Goal: Task Accomplishment & Management: Manage account settings

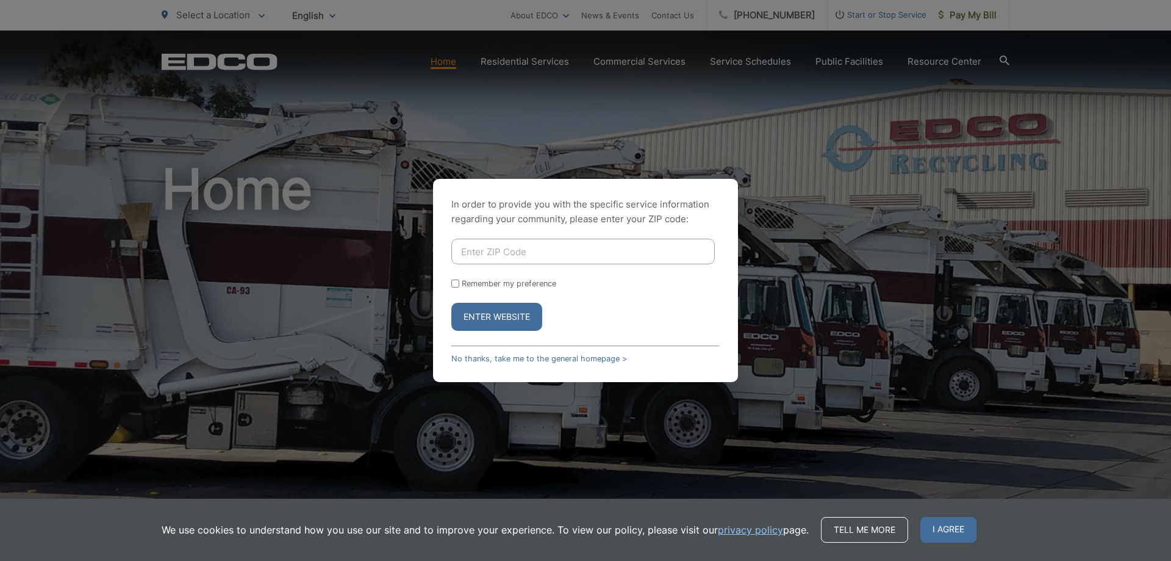
click at [506, 253] on input "Enter ZIP Code" at bounding box center [582, 251] width 263 height 26
type input "92024"
click at [451, 303] on button "Enter Website" at bounding box center [496, 317] width 91 height 28
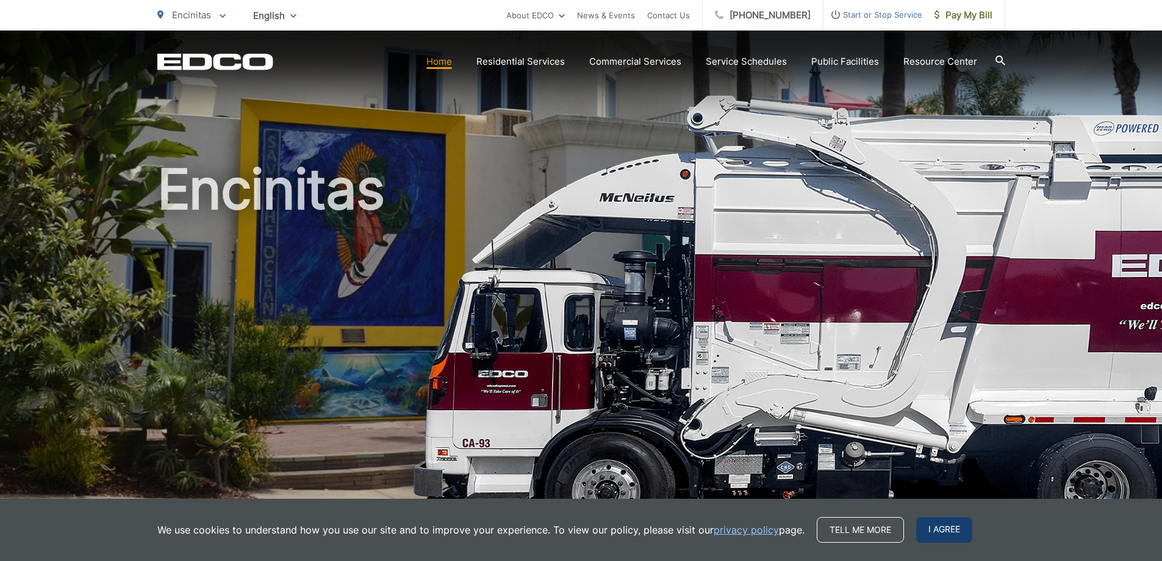
click at [926, 527] on span "I agree" at bounding box center [944, 530] width 56 height 26
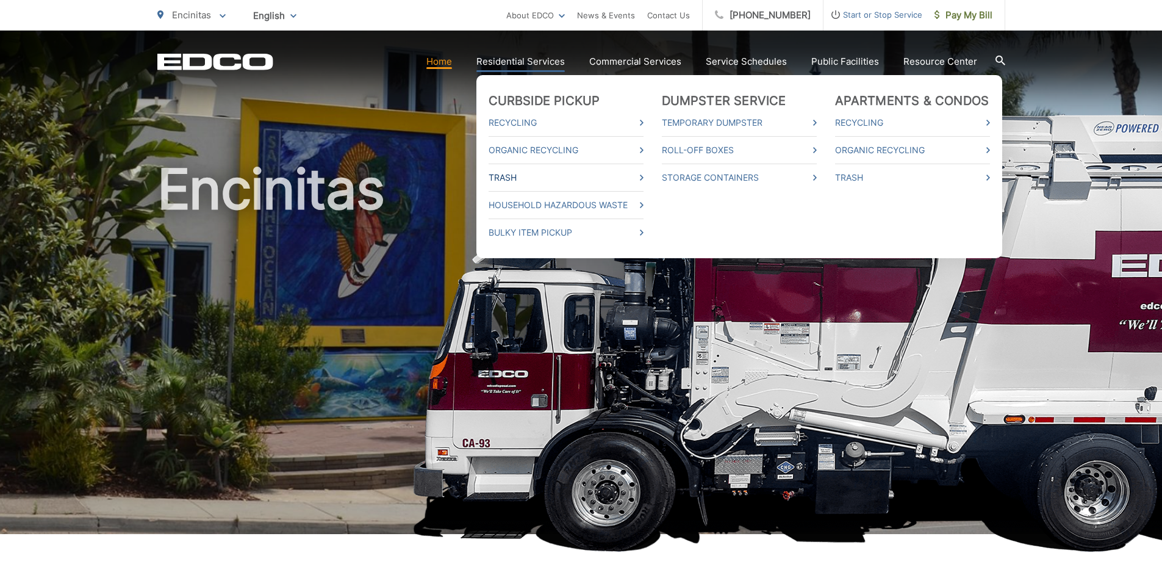
click at [519, 178] on link "Trash" at bounding box center [566, 177] width 155 height 15
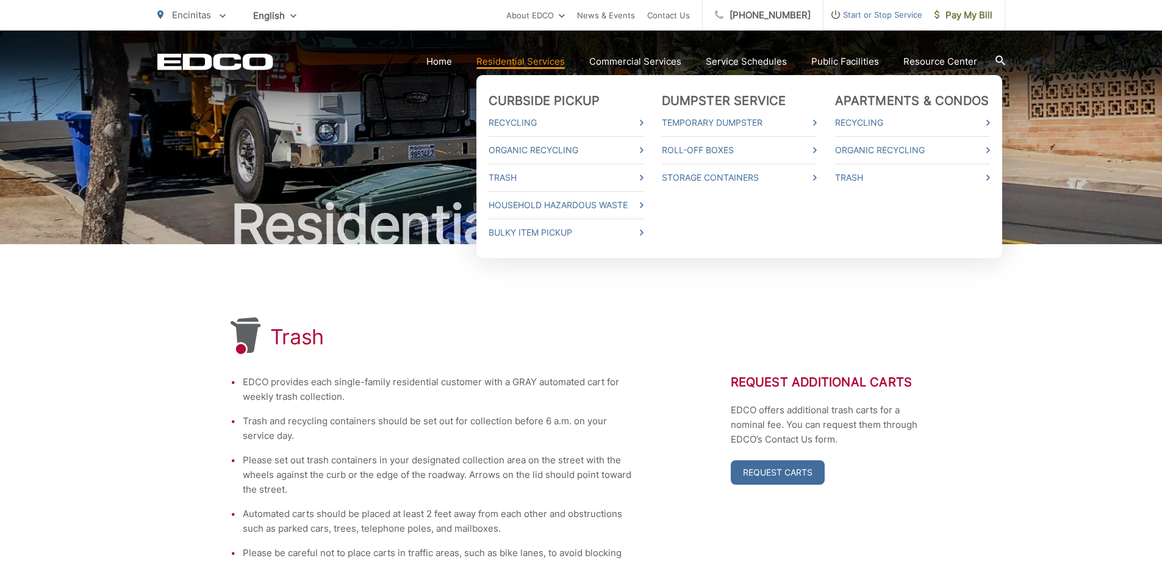
click at [522, 58] on link "Residential Services" at bounding box center [520, 61] width 88 height 15
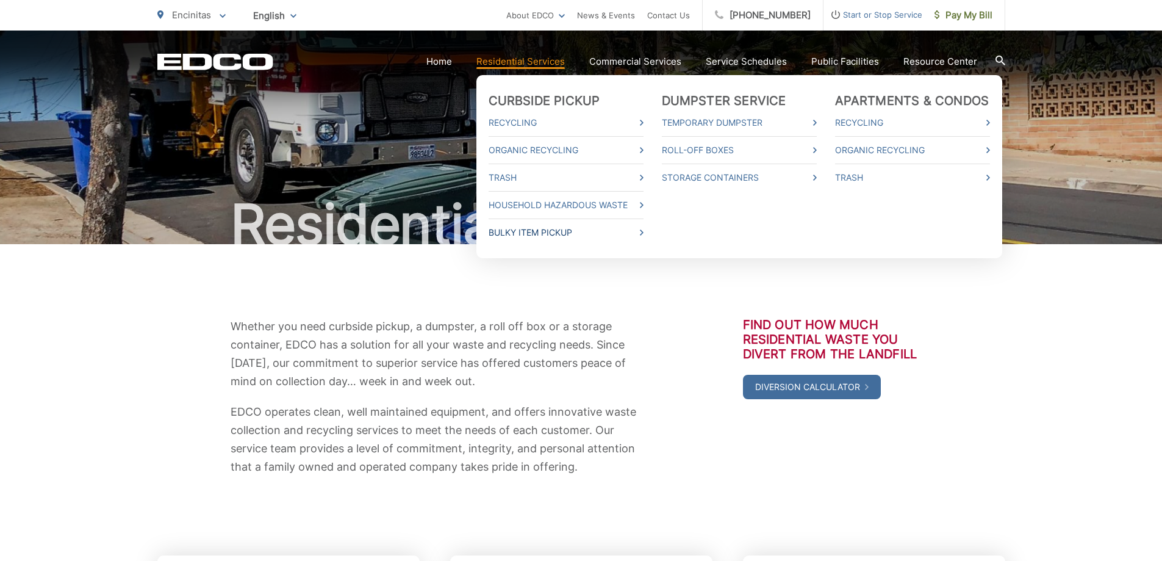
click at [534, 235] on link "Bulky Item Pickup" at bounding box center [566, 232] width 155 height 15
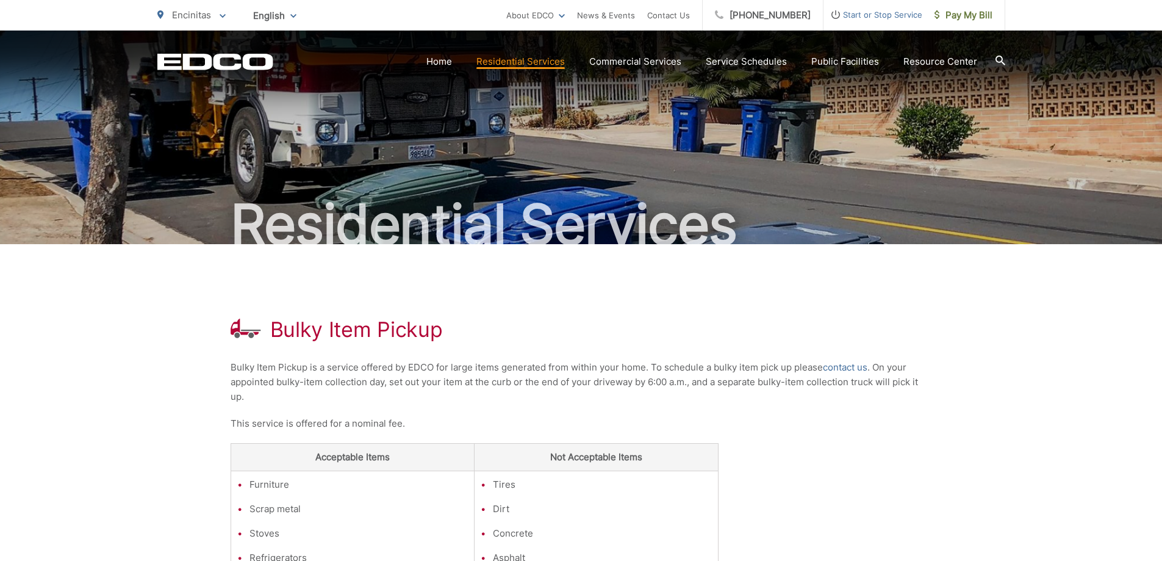
click at [196, 51] on div "EDCO Logo Home Residential Services Curbside Pickup Recycling Organic Recycling…" at bounding box center [581, 61] width 848 height 23
click at [196, 63] on icon "EDCO Logo" at bounding box center [215, 61] width 116 height 17
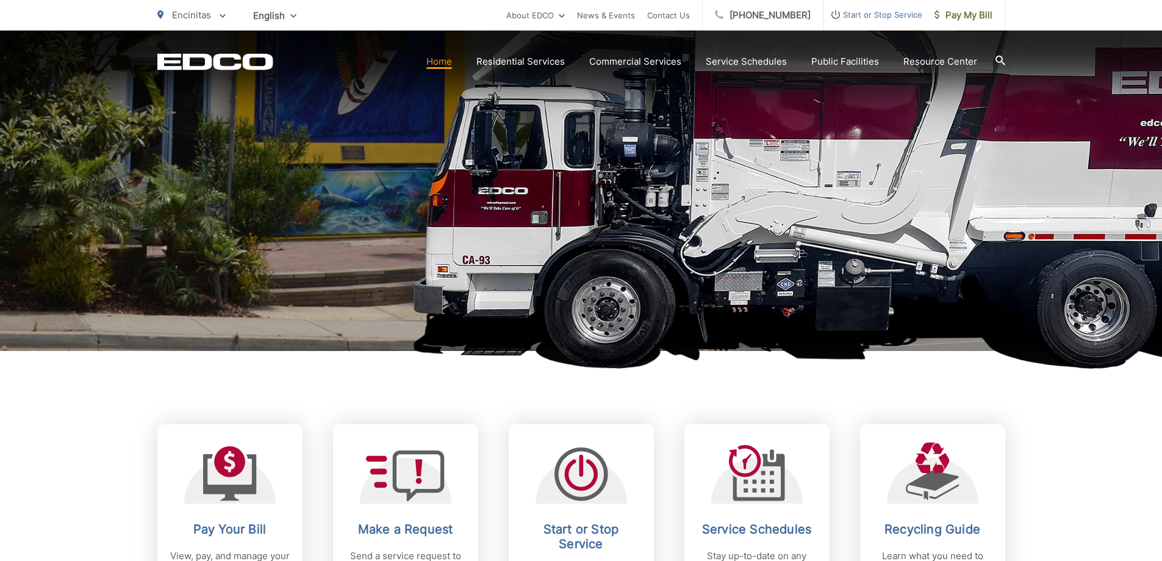
scroll to position [427, 0]
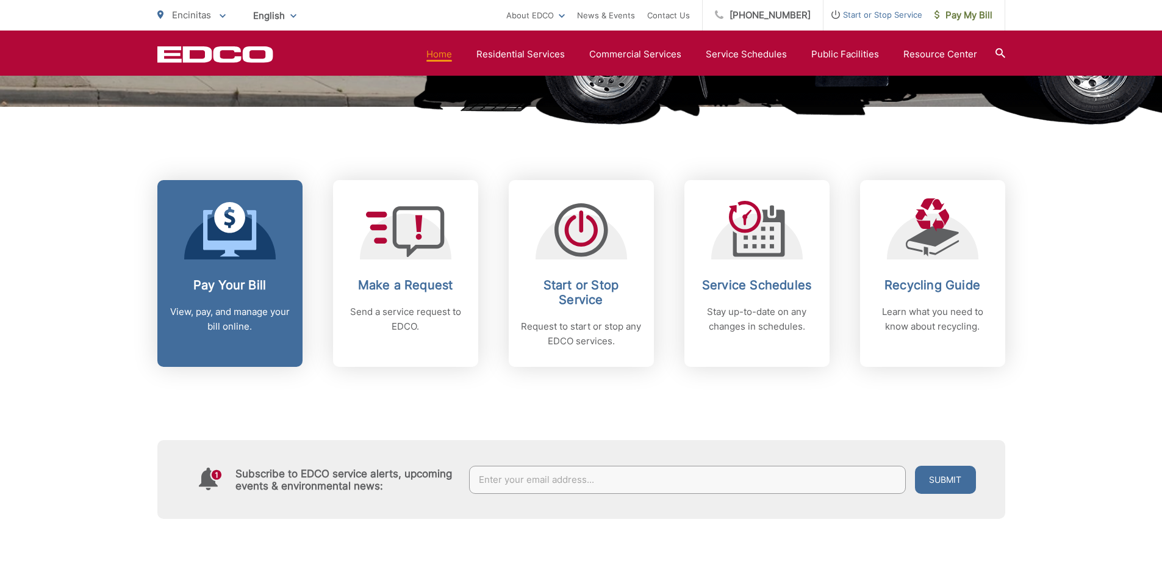
click at [234, 253] on icon at bounding box center [230, 229] width 54 height 55
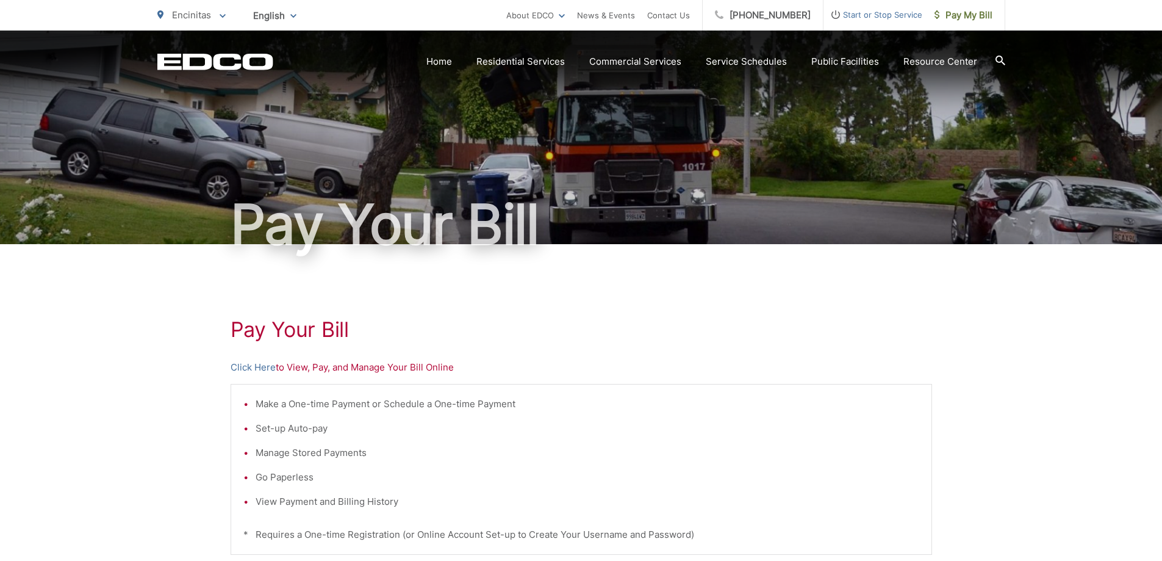
scroll to position [122, 0]
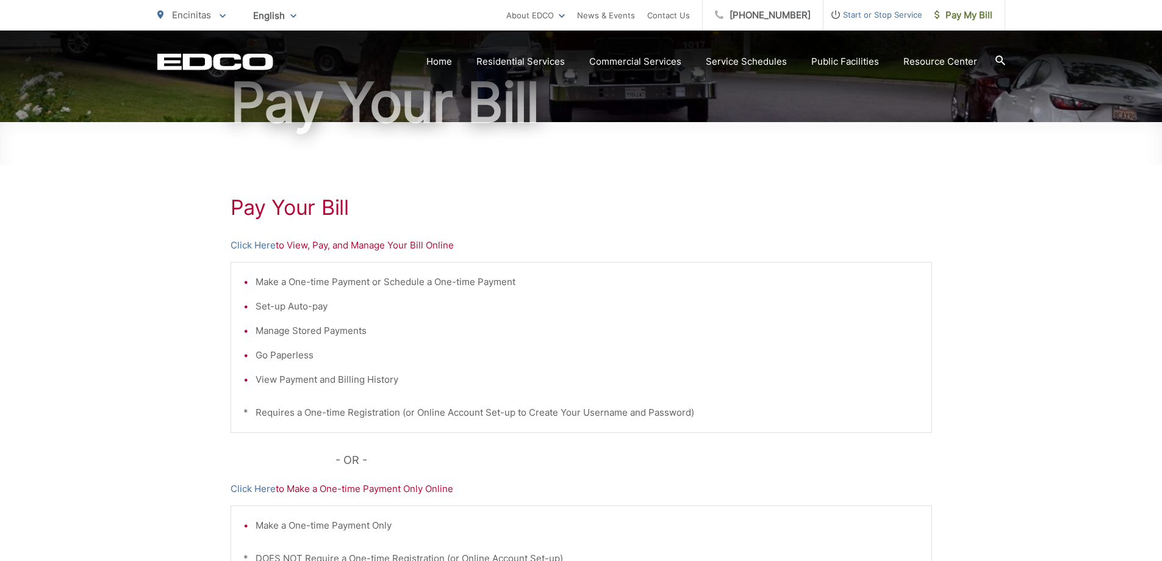
click at [342, 246] on p "Click Here to View, Pay, and Manage Your Bill Online" at bounding box center [581, 245] width 701 height 15
click at [267, 249] on link "Click Here" at bounding box center [253, 245] width 45 height 15
